Goal: Task Accomplishment & Management: Use online tool/utility

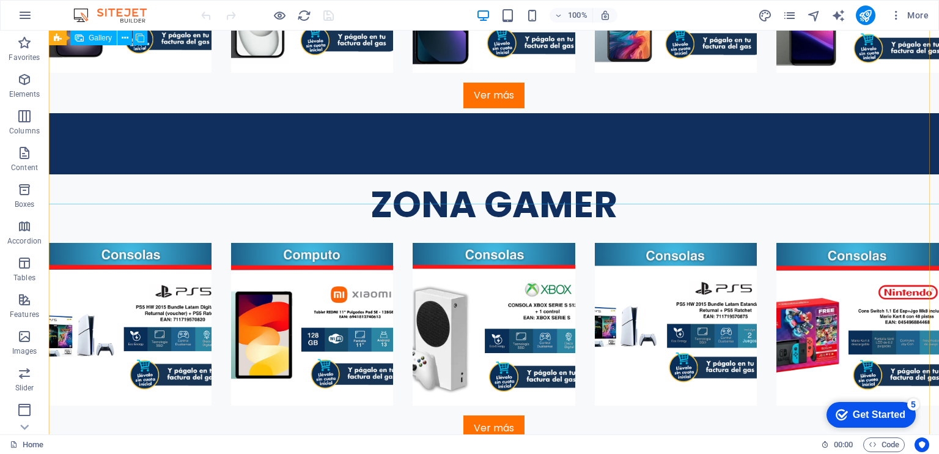
scroll to position [1643, 0]
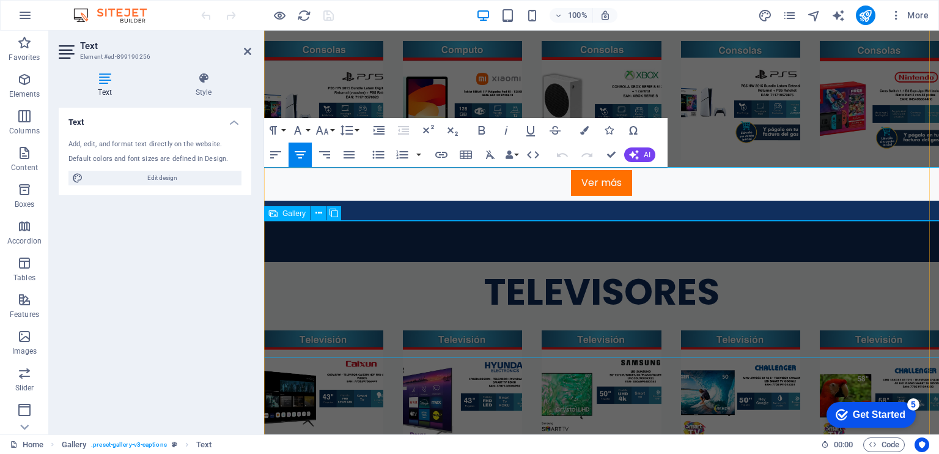
scroll to position [1509, 0]
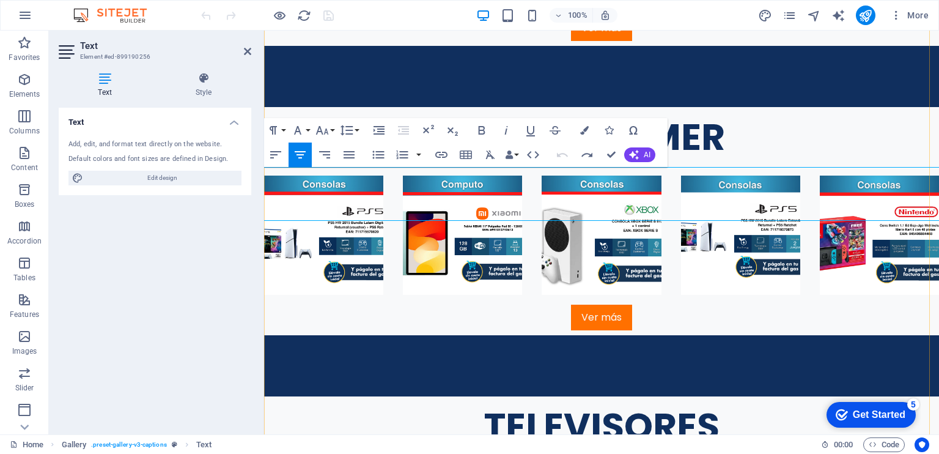
drag, startPoint x: 560, startPoint y: 190, endPoint x: 671, endPoint y: 188, distance: 111.3
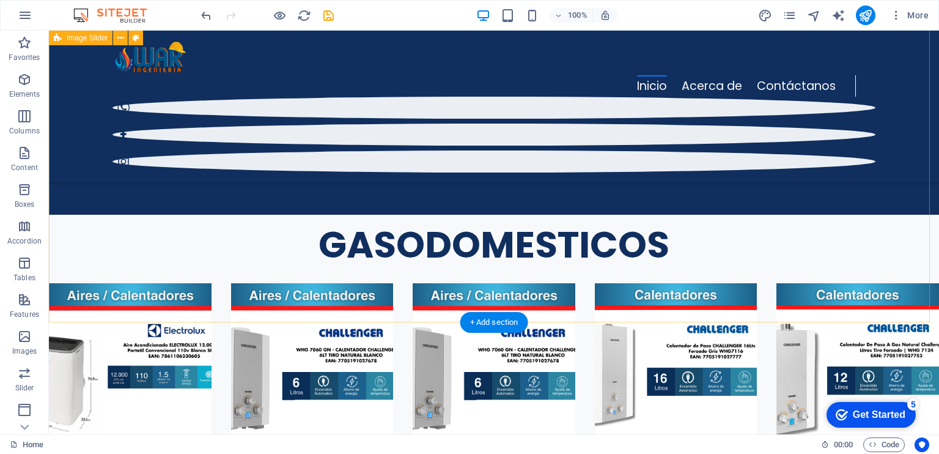
scroll to position [3671, 0]
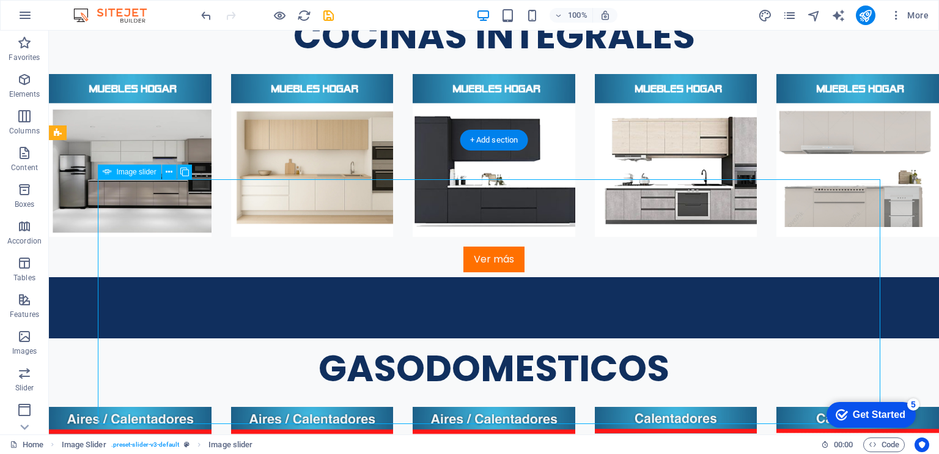
select select "px"
select select "ms"
select select "s"
select select "progressive"
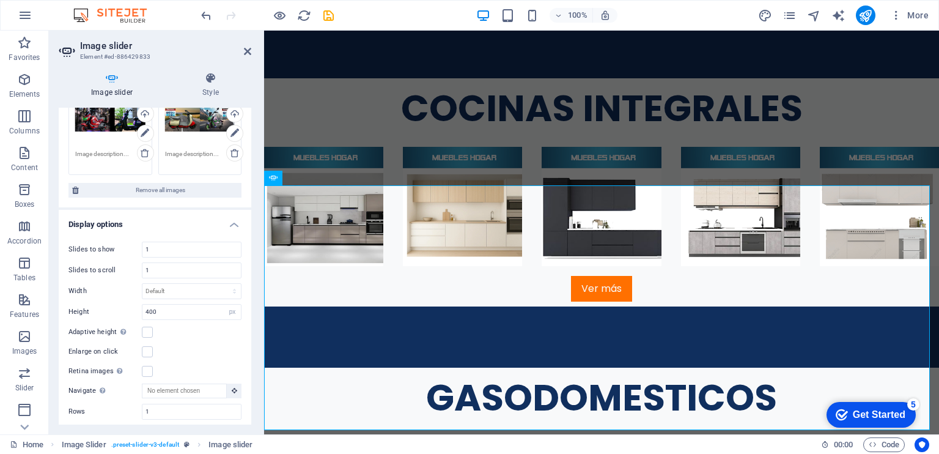
scroll to position [0, 0]
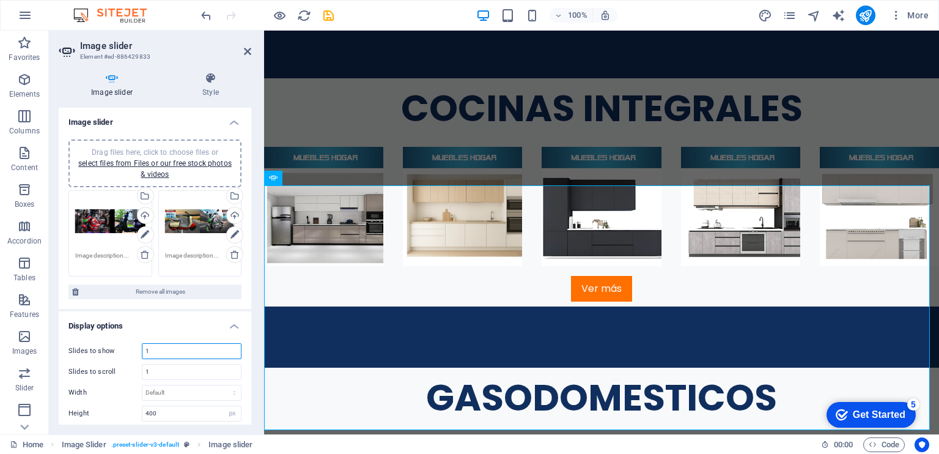
drag, startPoint x: 153, startPoint y: 351, endPoint x: 144, endPoint y: 347, distance: 10.1
click at [144, 347] on input "1" at bounding box center [191, 351] width 98 height 15
type input "3"
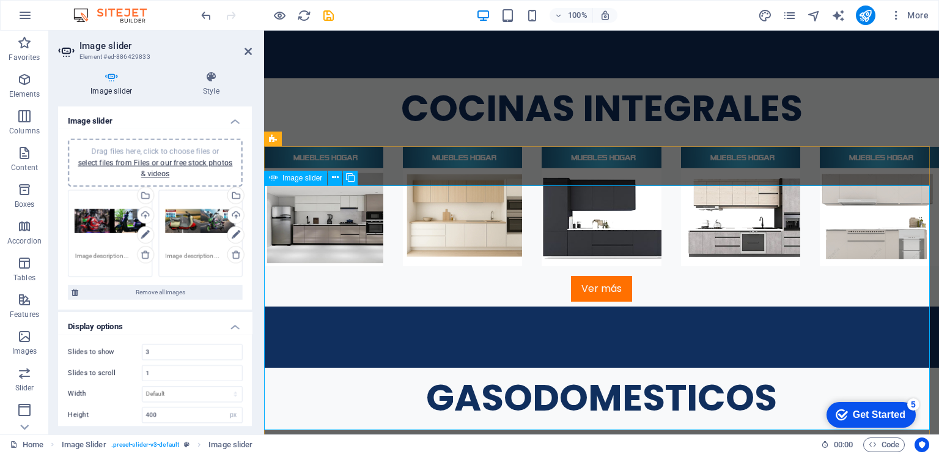
click at [212, 163] on link "select files from Files or our free stock photos & videos" at bounding box center [154, 169] width 153 height 20
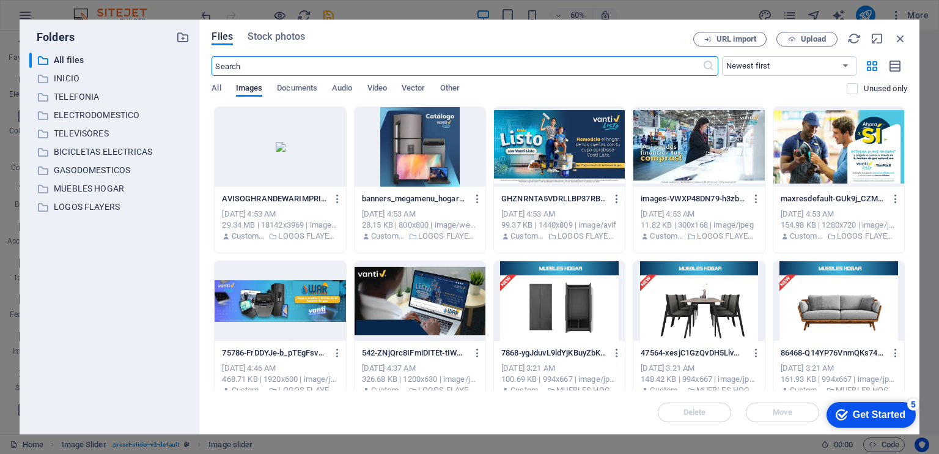
scroll to position [3410, 0]
click at [144, 151] on p "BICICLETAS ELECTRICAS" at bounding box center [111, 152] width 114 height 14
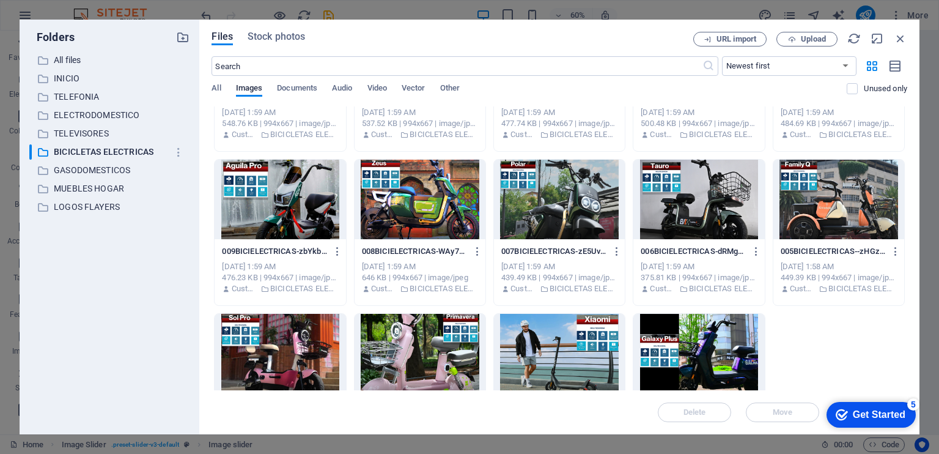
scroll to position [0, 0]
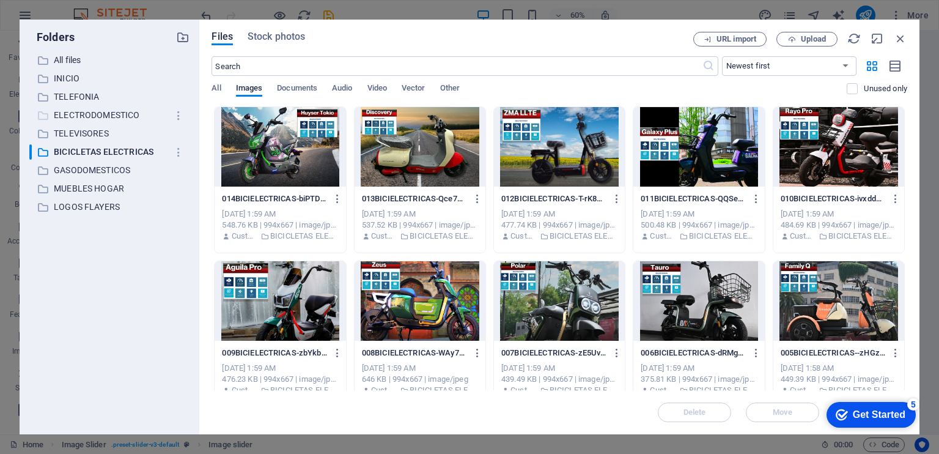
click at [79, 114] on p "ELECTRODOMESTICO" at bounding box center [111, 115] width 114 height 14
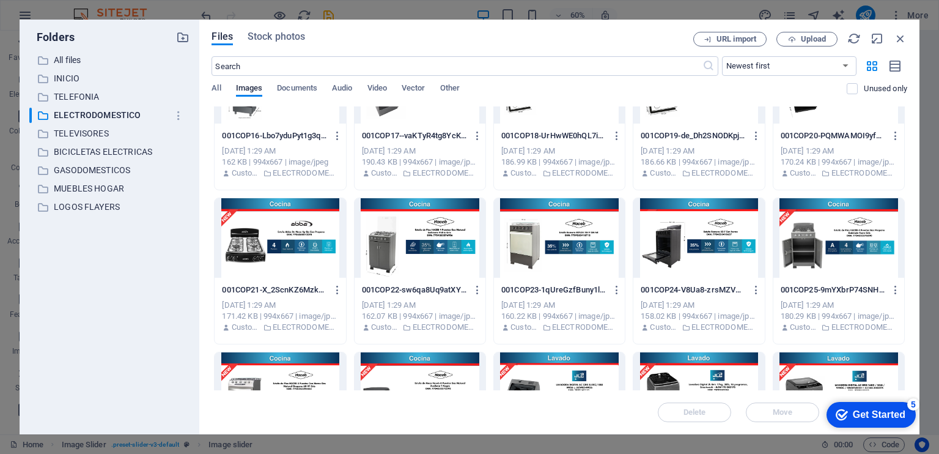
scroll to position [633, 0]
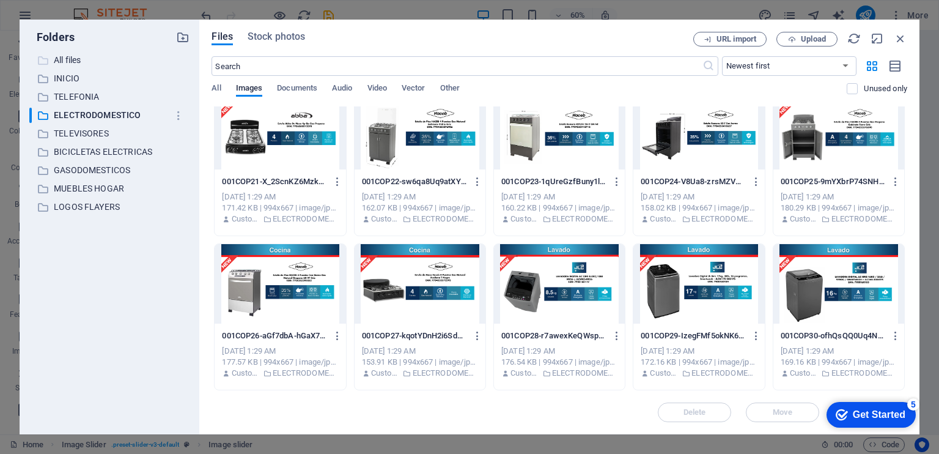
click at [97, 58] on p "All files" at bounding box center [111, 60] width 114 height 14
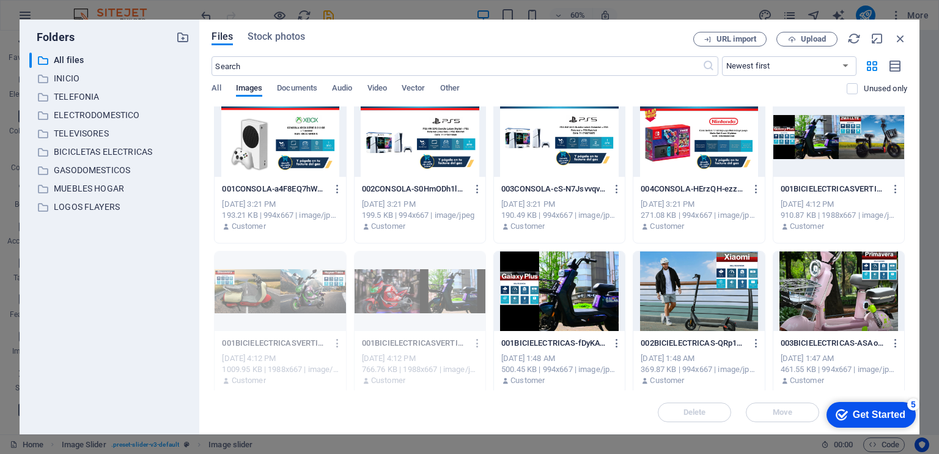
scroll to position [8008, 0]
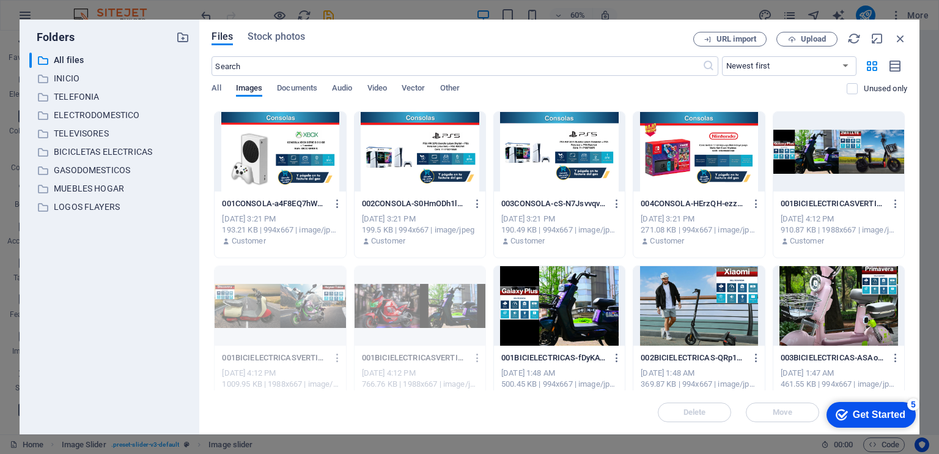
click at [814, 149] on div at bounding box center [839, 151] width 131 height 79
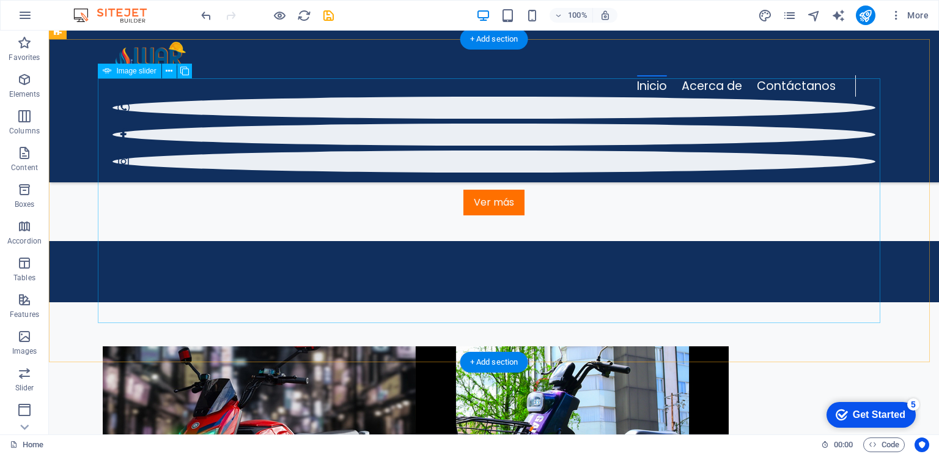
scroll to position [3739, 0]
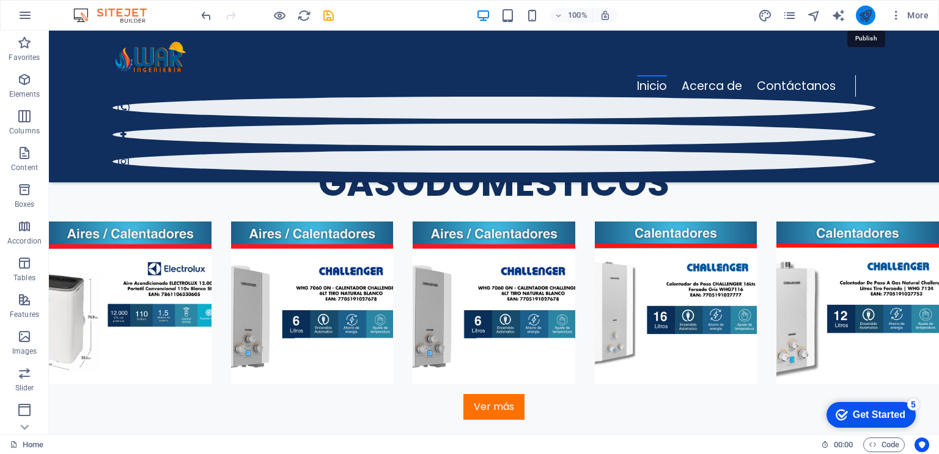
click at [871, 17] on icon "publish" at bounding box center [866, 16] width 14 height 14
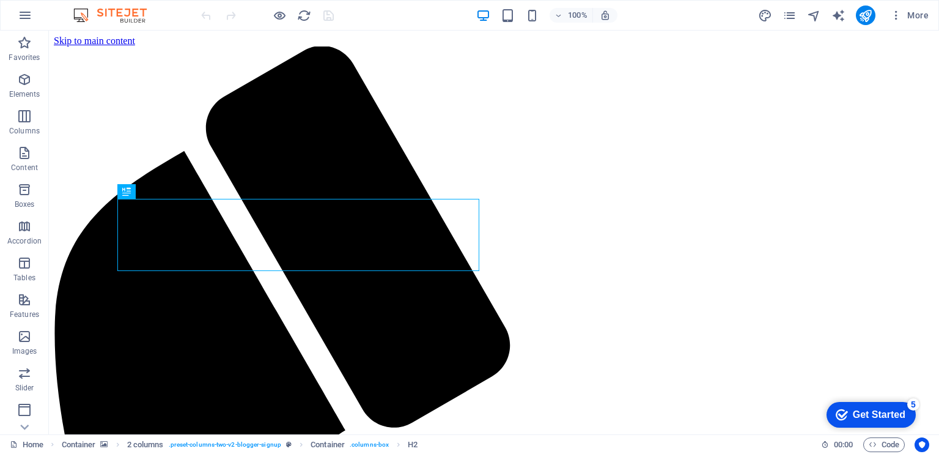
scroll to position [4094, 0]
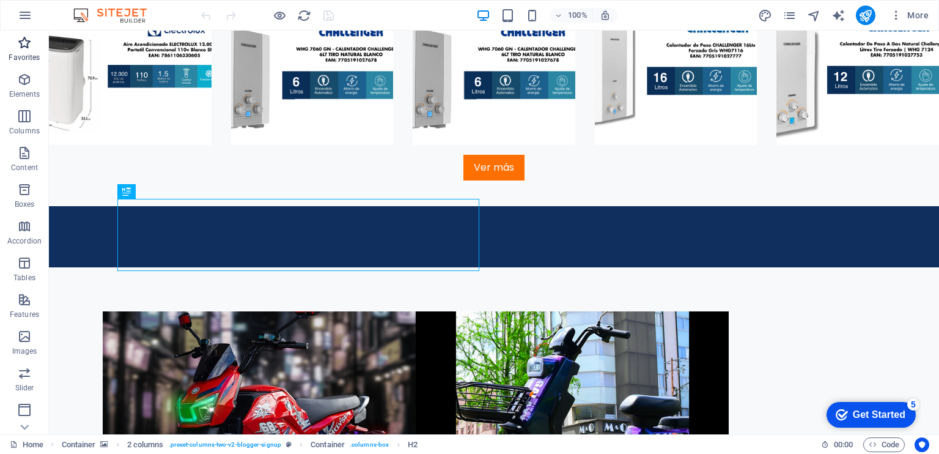
click at [29, 46] on icon "button" at bounding box center [24, 42] width 15 height 15
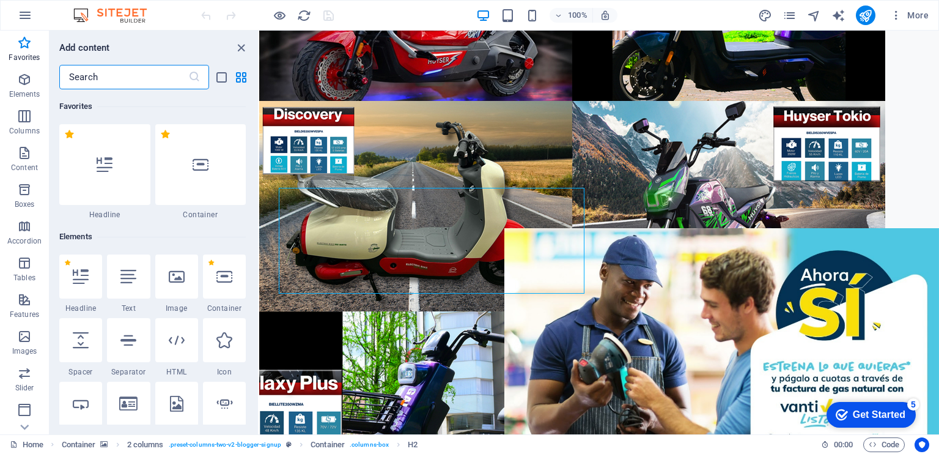
scroll to position [3668, 0]
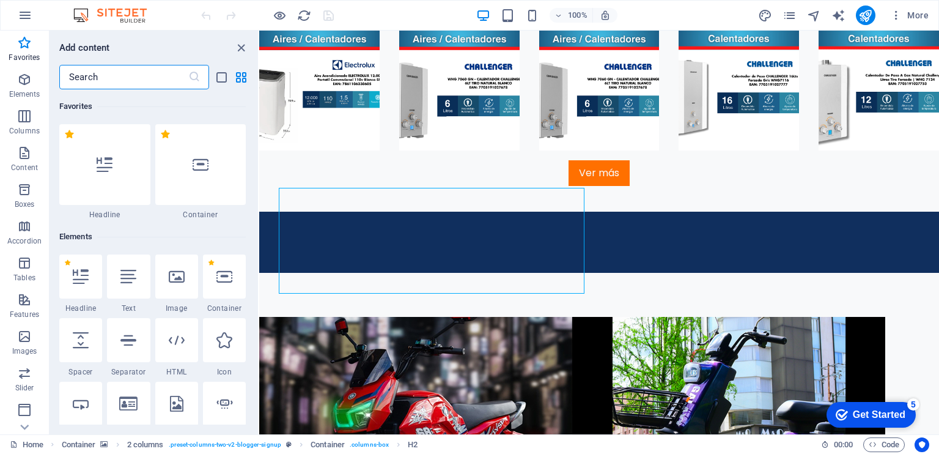
click at [114, 71] on input "text" at bounding box center [123, 77] width 129 height 24
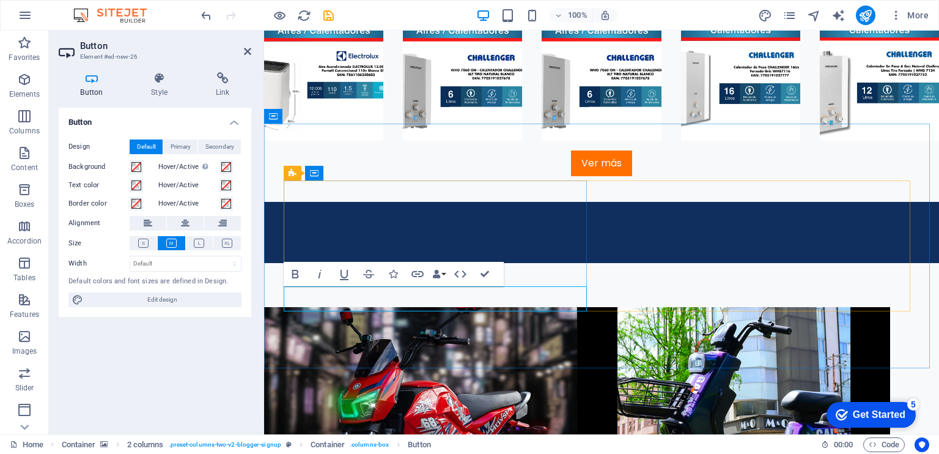
scroll to position [3653, 0]
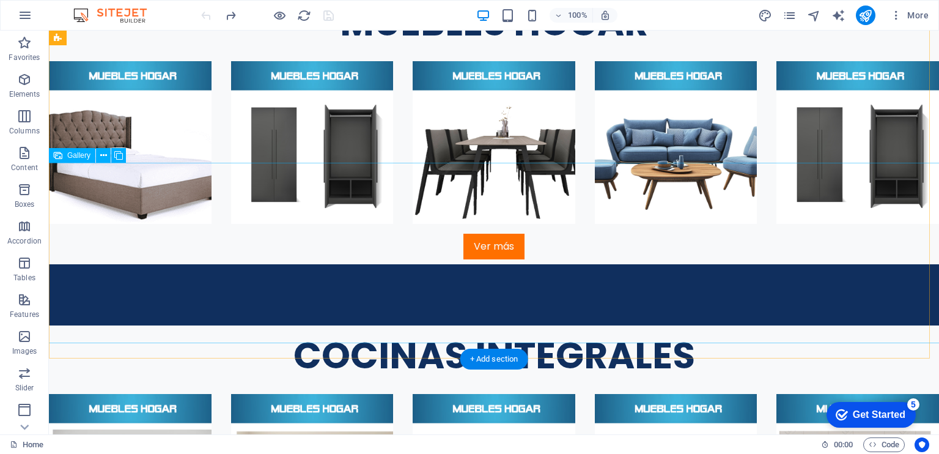
scroll to position [3466, 0]
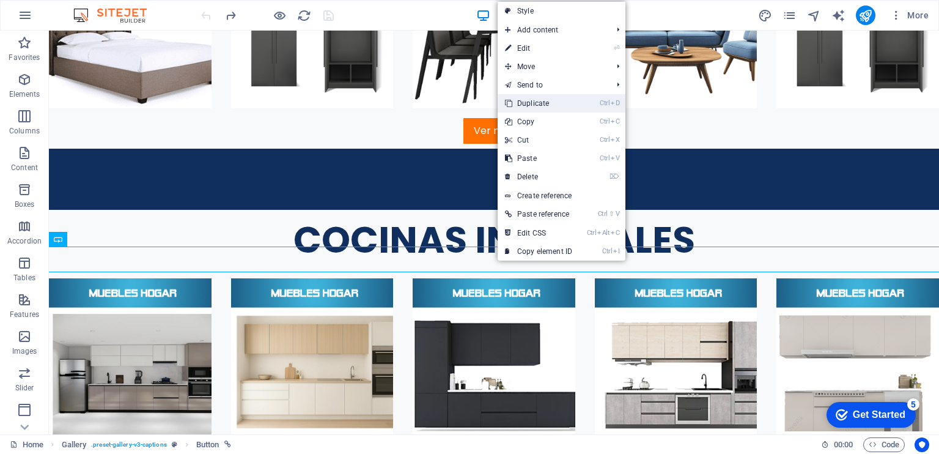
click at [547, 105] on link "Ctrl D Duplicate" at bounding box center [539, 103] width 82 height 18
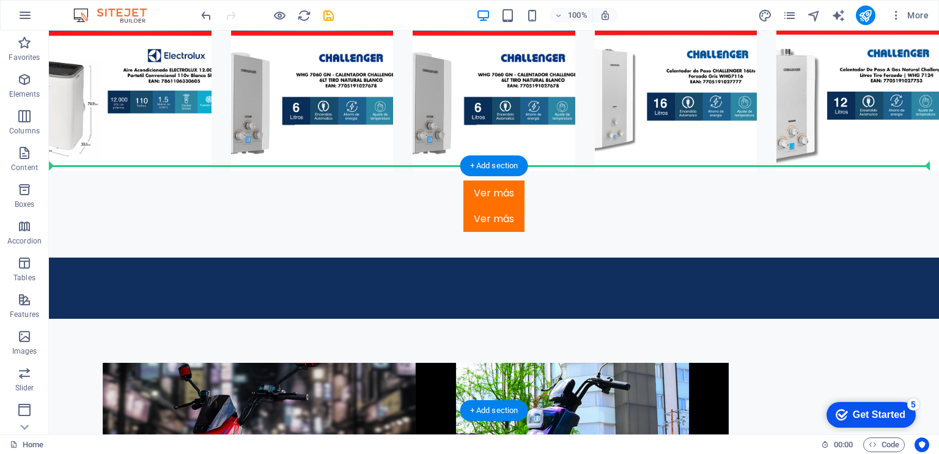
scroll to position [4085, 0]
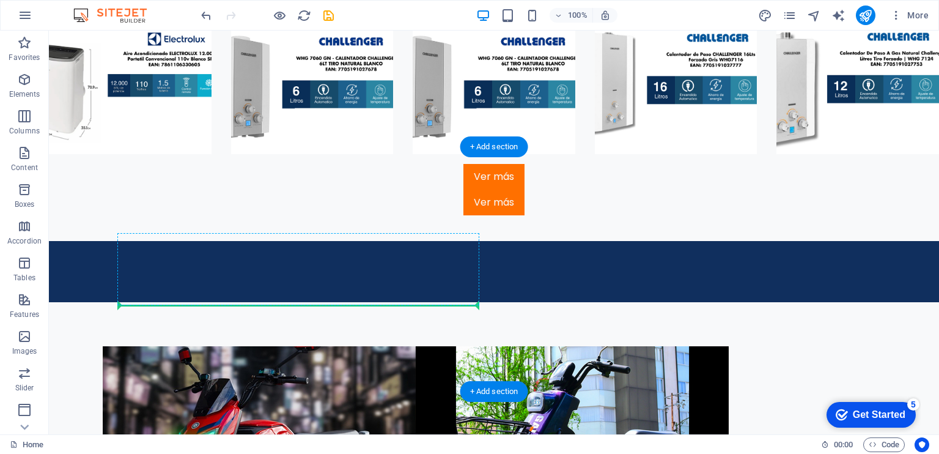
drag, startPoint x: 497, startPoint y: 257, endPoint x: 377, endPoint y: 303, distance: 128.1
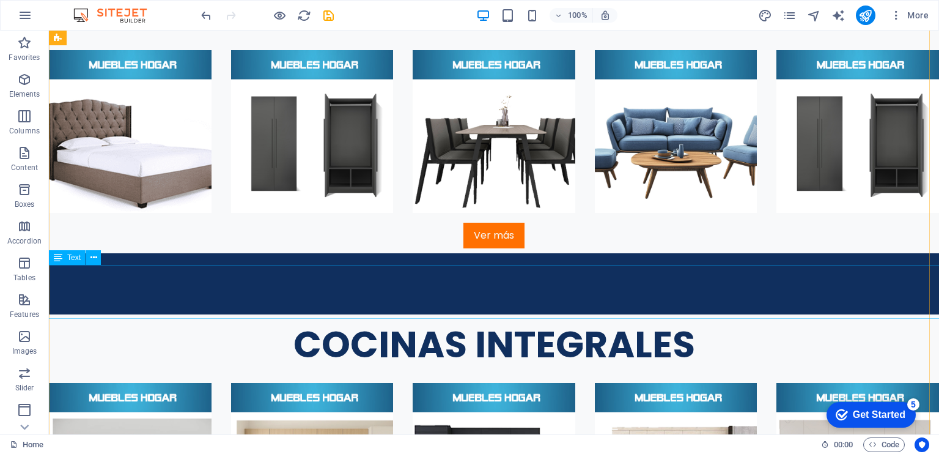
scroll to position [3427, 0]
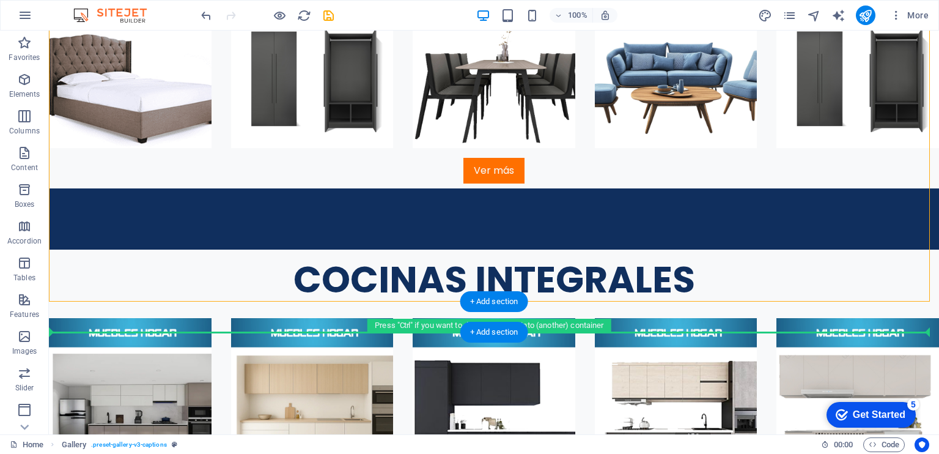
drag, startPoint x: 508, startPoint y: 286, endPoint x: 516, endPoint y: 330, distance: 44.7
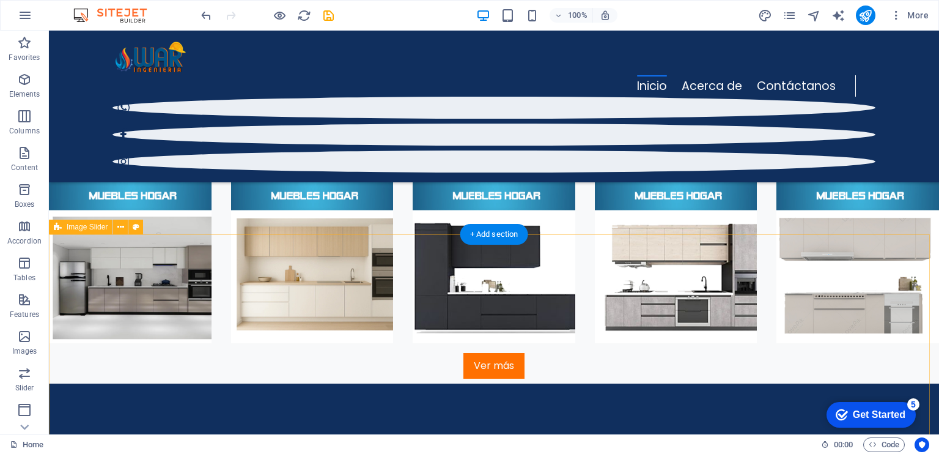
scroll to position [3456, 0]
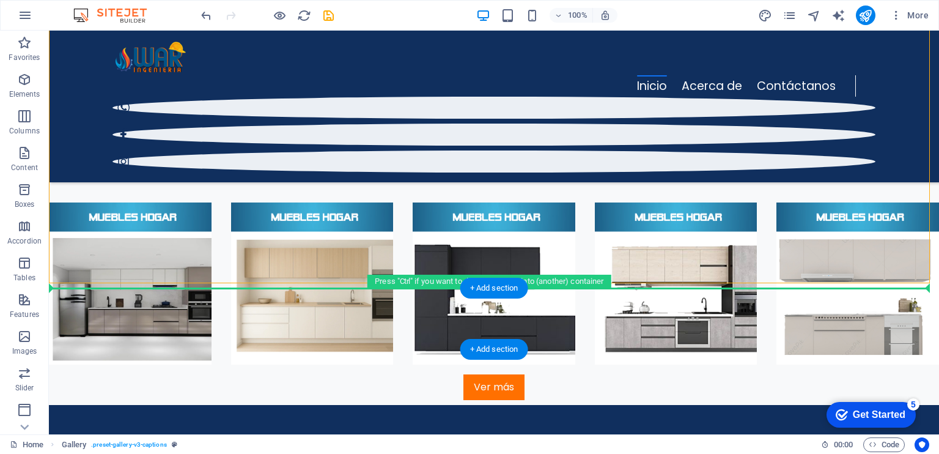
drag, startPoint x: 498, startPoint y: 268, endPoint x: 512, endPoint y: 301, distance: 35.3
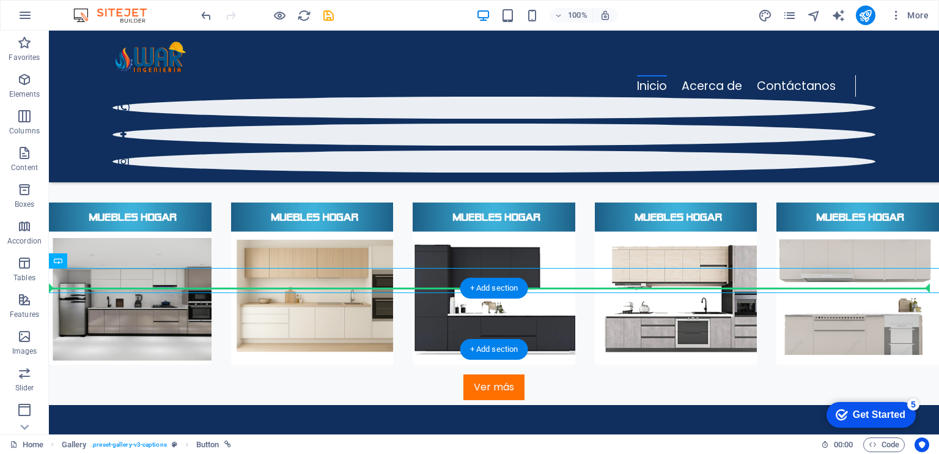
drag, startPoint x: 460, startPoint y: 271, endPoint x: 470, endPoint y: 305, distance: 35.0
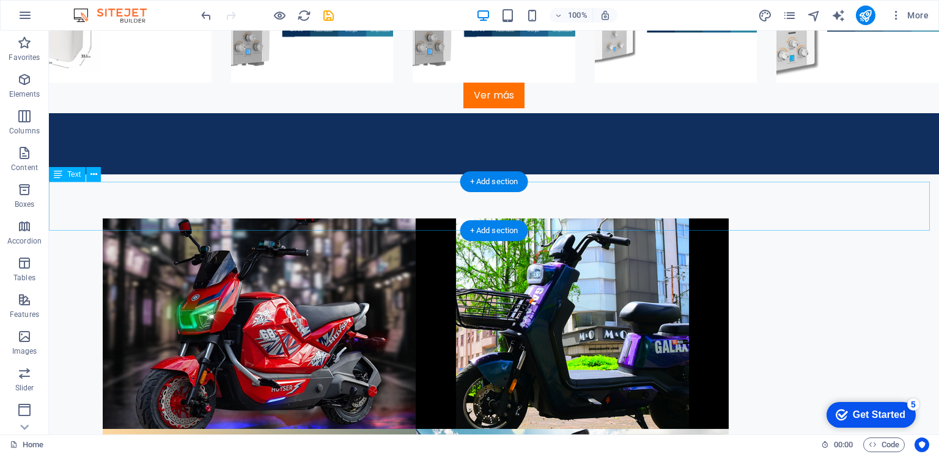
scroll to position [4275, 0]
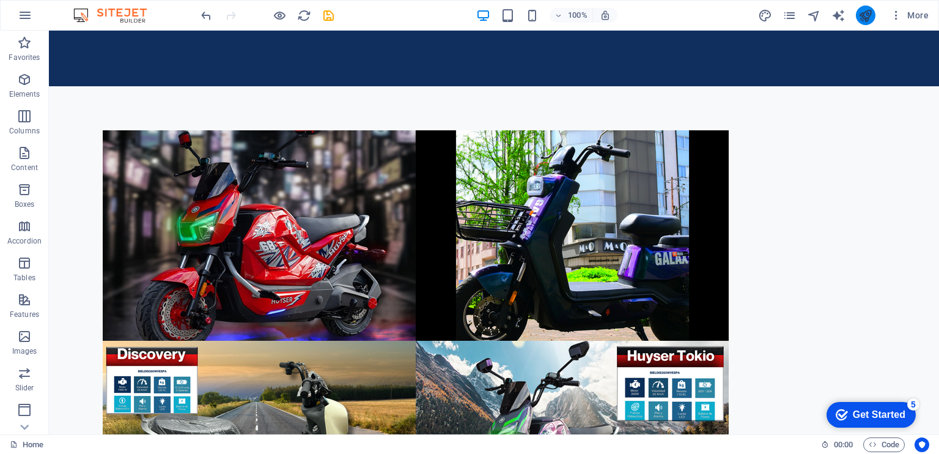
click at [872, 12] on icon "publish" at bounding box center [866, 16] width 14 height 14
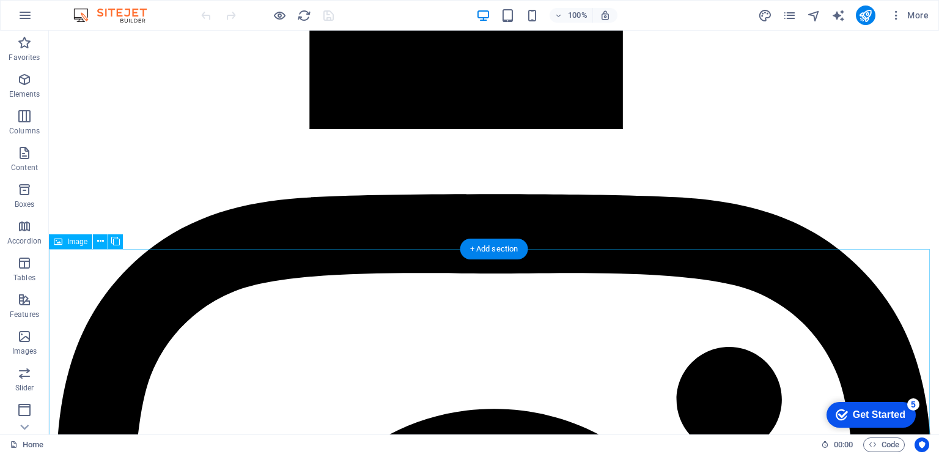
scroll to position [4183, 0]
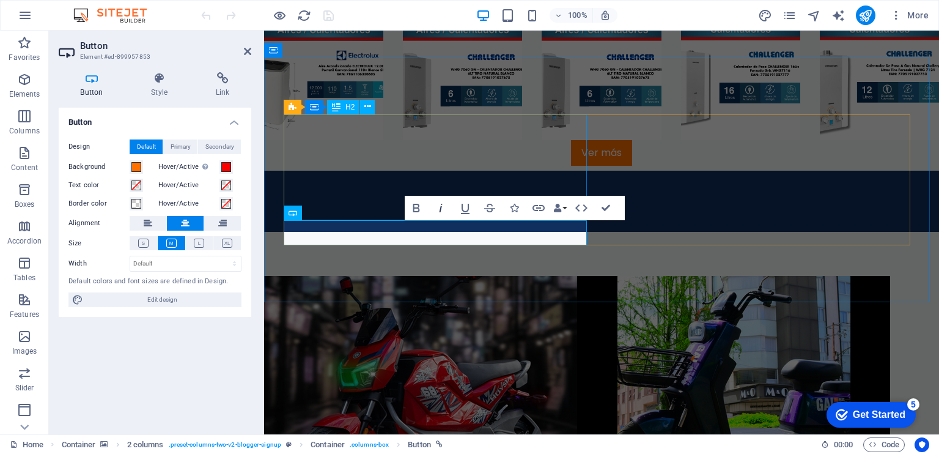
scroll to position [3714, 0]
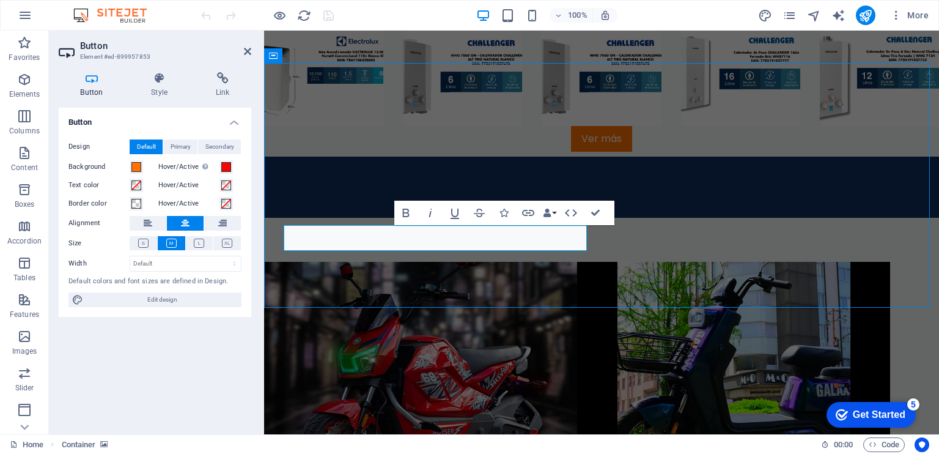
scroll to position [4144, 0]
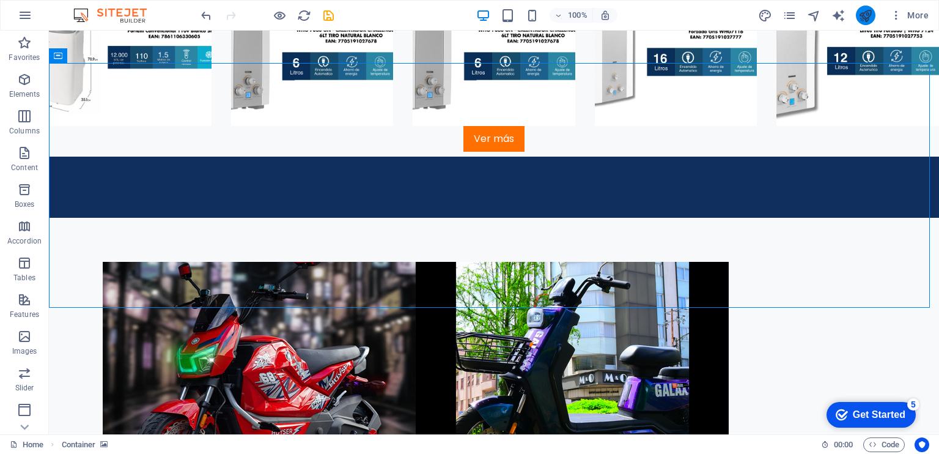
click at [859, 12] on icon "publish" at bounding box center [866, 16] width 14 height 14
